Goal: Transaction & Acquisition: Download file/media

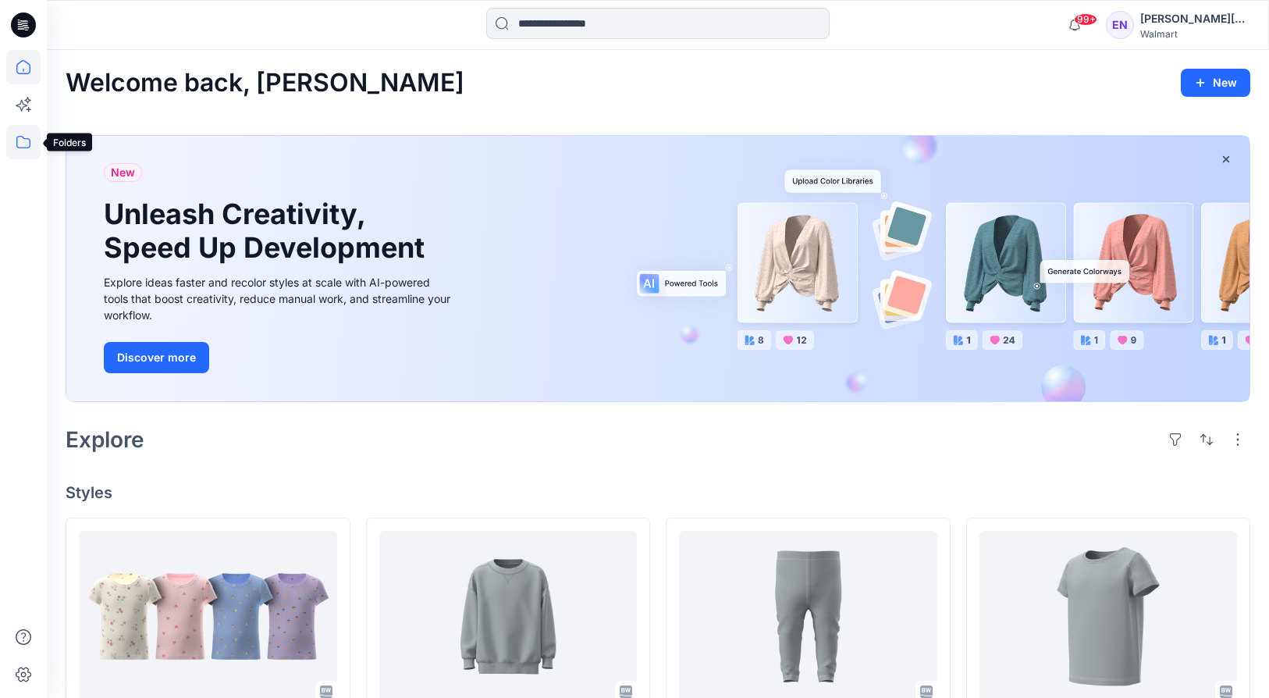
click at [26, 135] on icon at bounding box center [23, 142] width 34 height 34
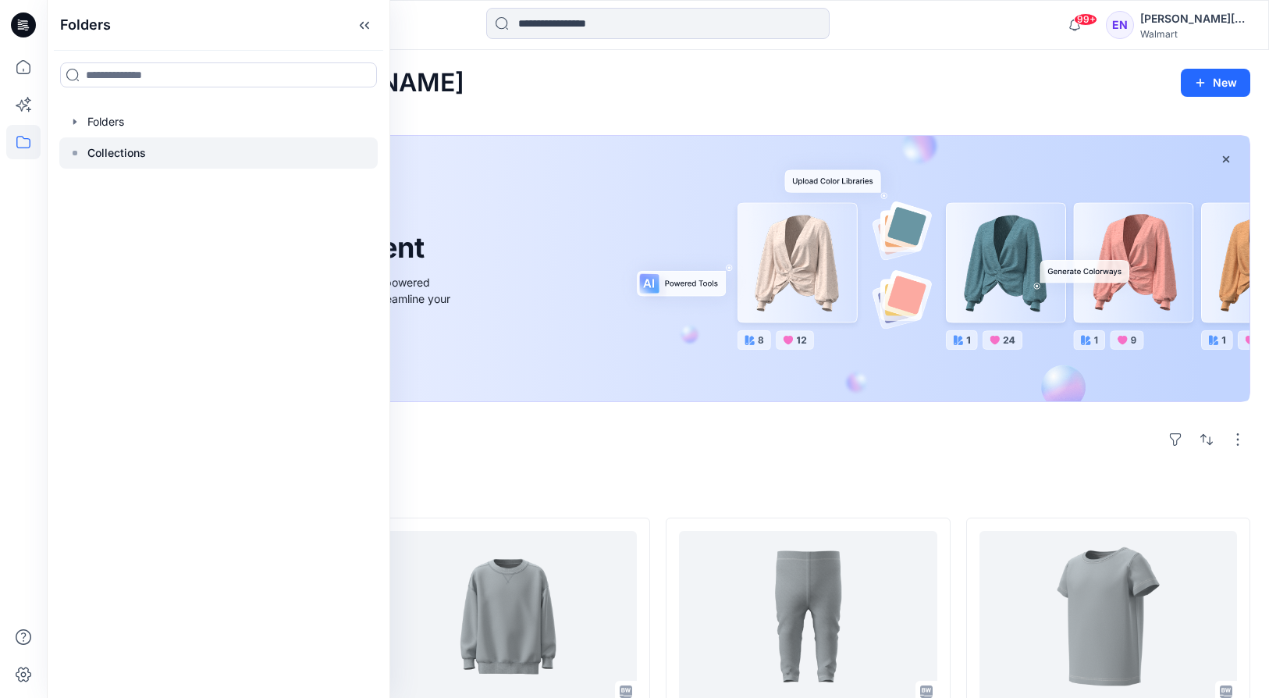
click at [116, 144] on p "Collections" at bounding box center [116, 153] width 59 height 19
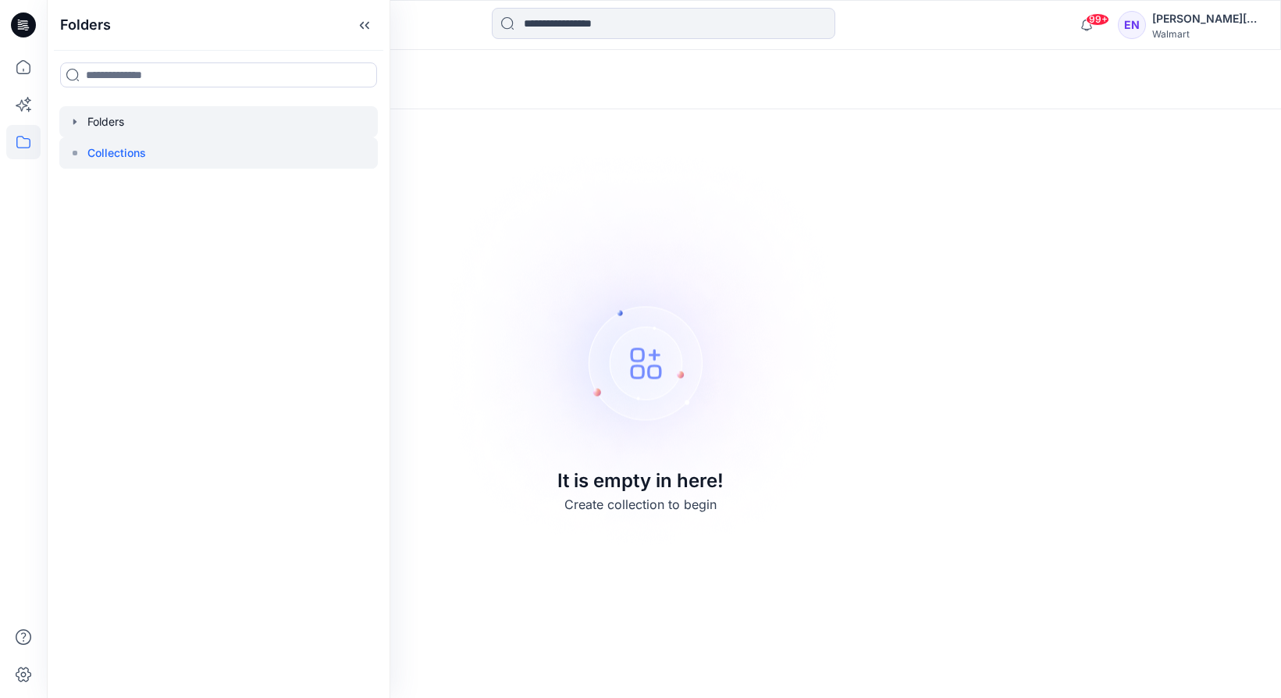
click at [106, 124] on div at bounding box center [218, 121] width 319 height 31
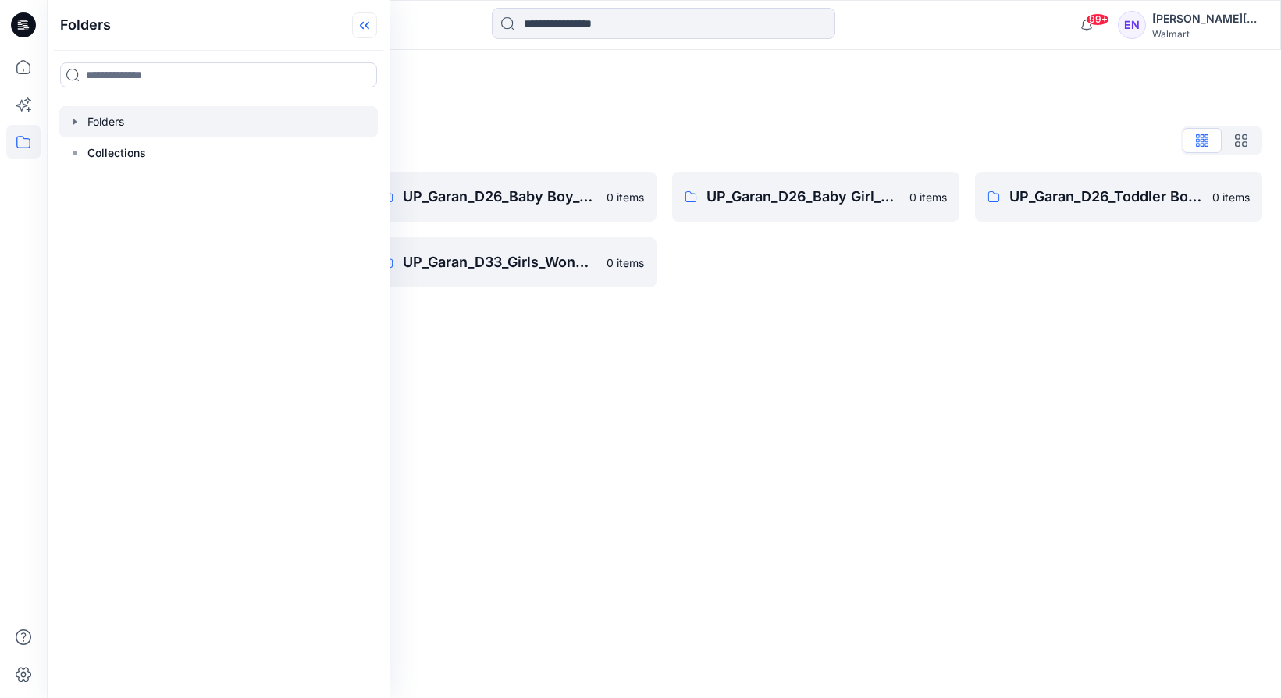
click at [366, 26] on icon at bounding box center [367, 26] width 4 height 8
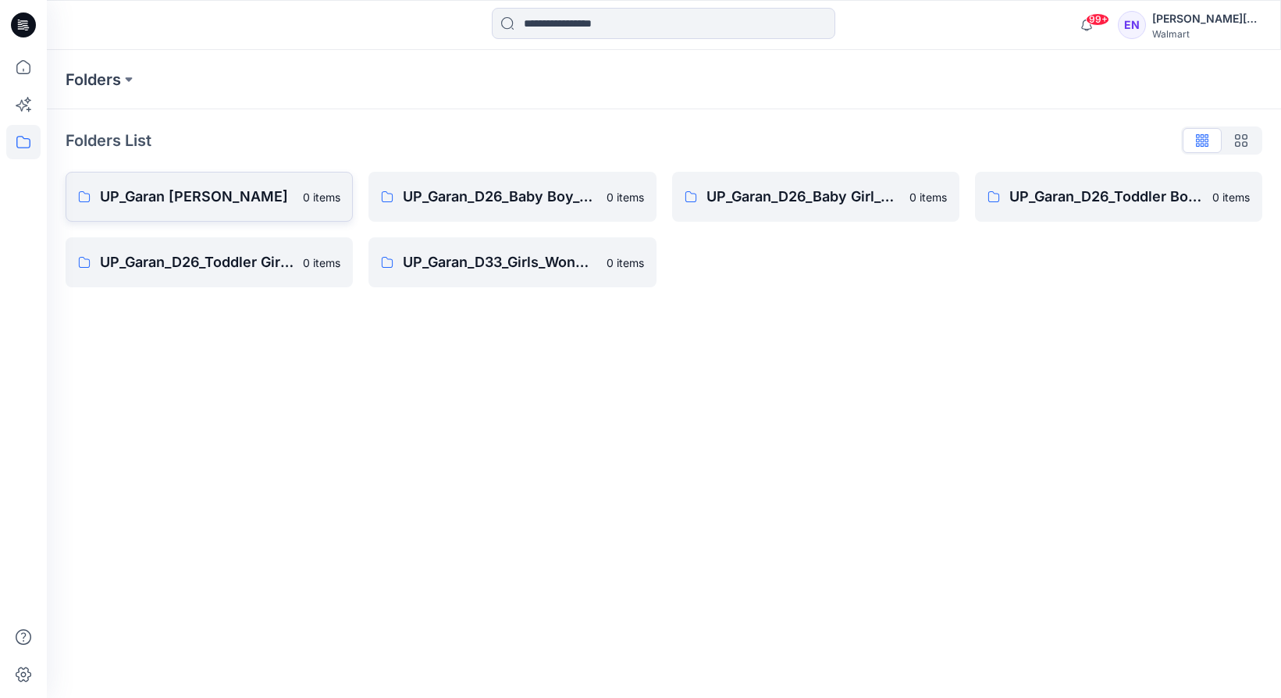
click at [277, 185] on link "UP_Garan [PERSON_NAME] 0 items" at bounding box center [209, 197] width 287 height 50
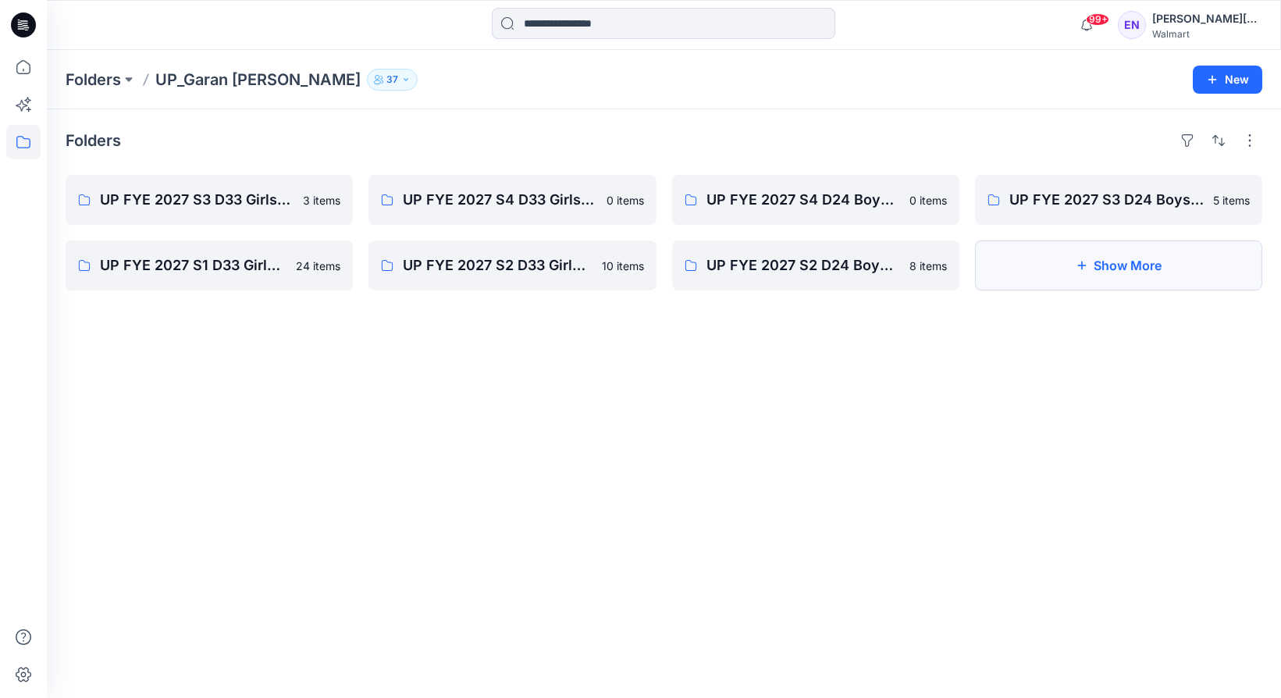
click at [1062, 277] on button "Show More" at bounding box center [1118, 265] width 287 height 50
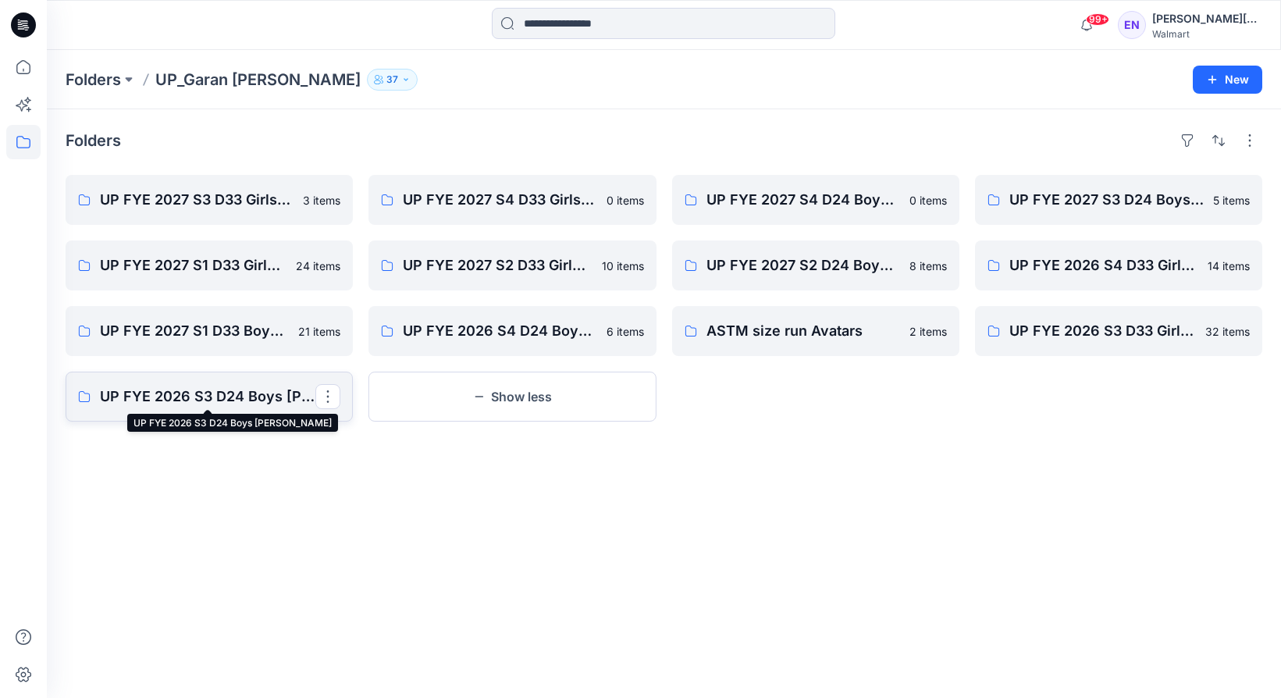
click at [250, 402] on p "UP FYE 2026 S3 D24 Boys [PERSON_NAME]" at bounding box center [207, 397] width 215 height 22
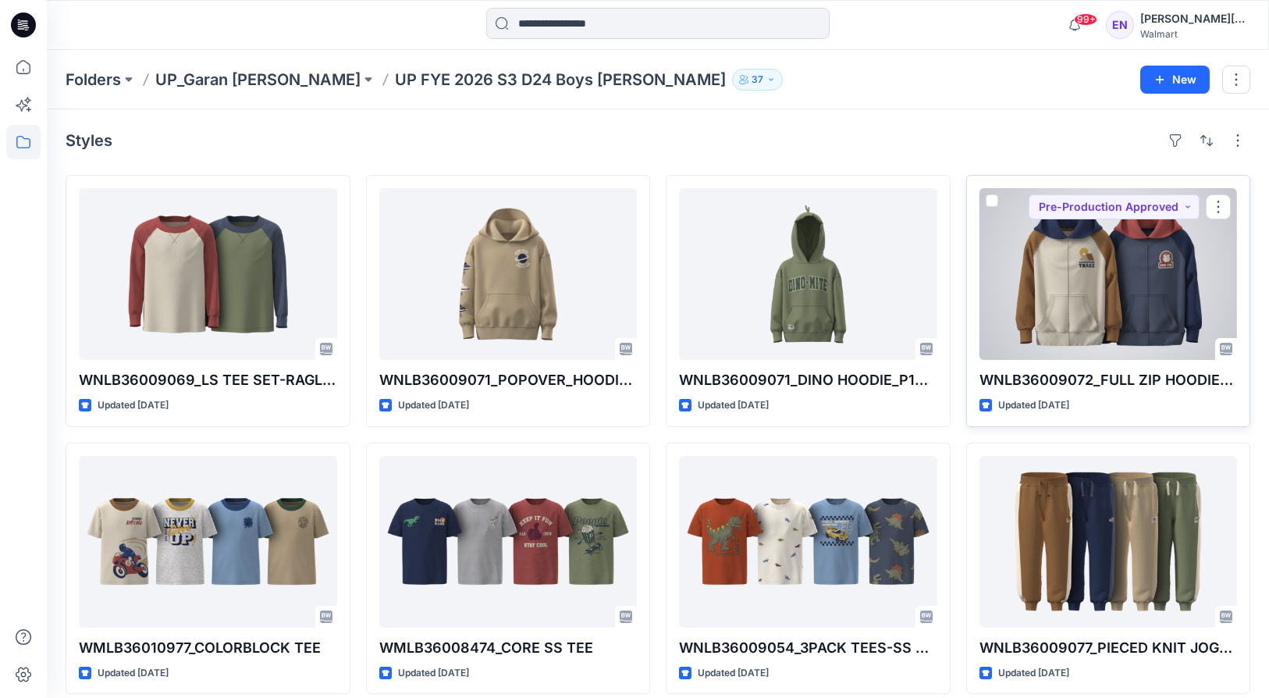
click at [1136, 280] on div at bounding box center [1109, 274] width 258 height 172
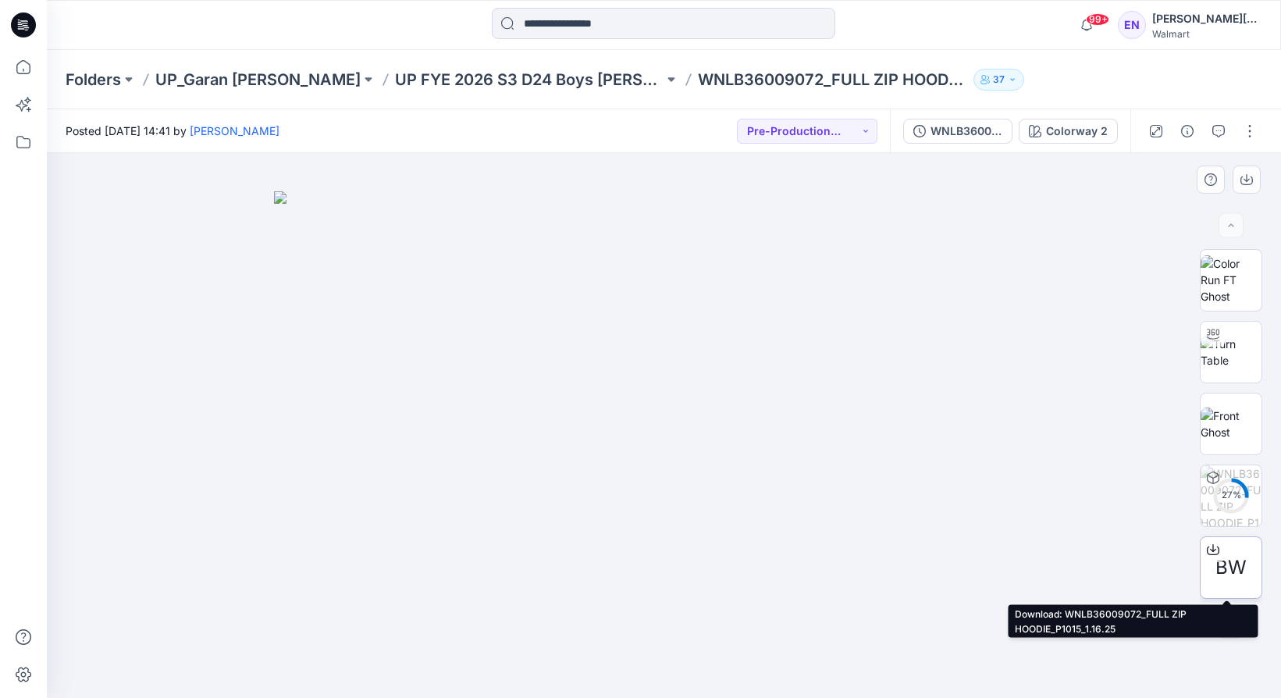
click at [1217, 567] on span "BW" at bounding box center [1230, 567] width 31 height 28
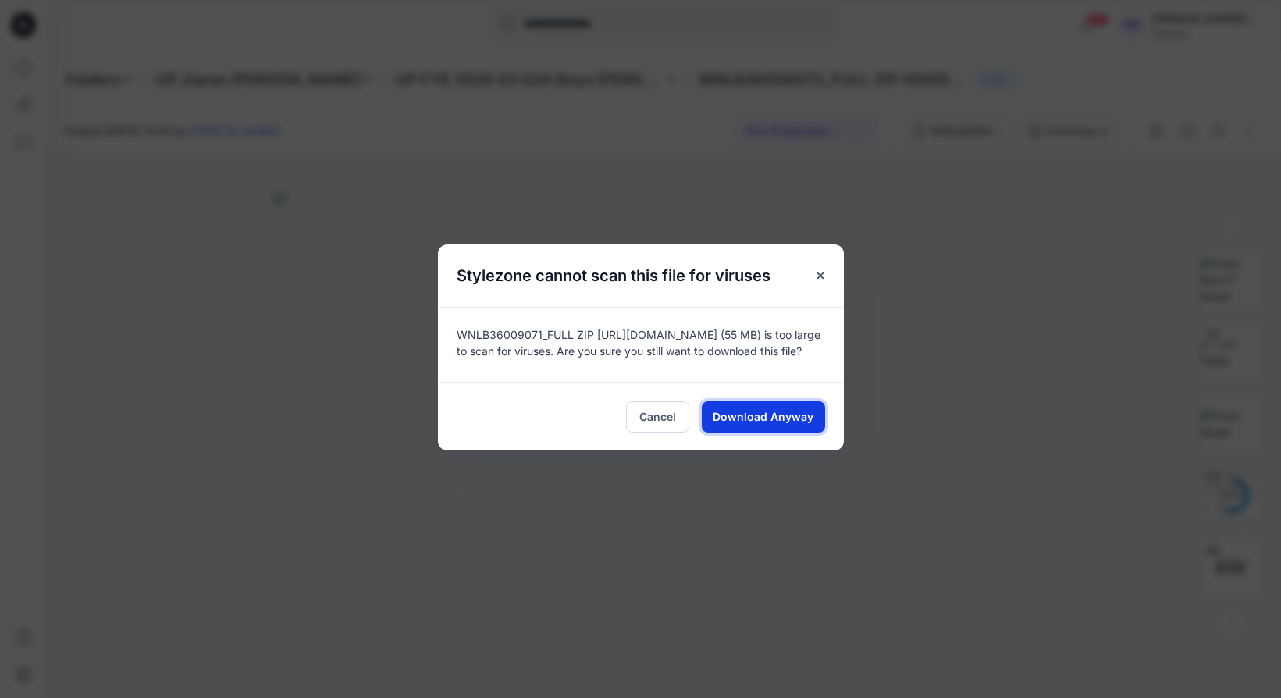
click at [762, 421] on span "Download Anyway" at bounding box center [763, 416] width 101 height 16
